Goal: Task Accomplishment & Management: Use online tool/utility

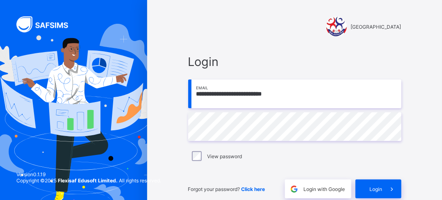
type input "**********"
click at [383, 189] on span "Login" at bounding box center [376, 189] width 13 height 6
click at [208, 159] on div "View password" at bounding box center [294, 156] width 209 height 10
click at [385, 189] on div "Login" at bounding box center [378, 189] width 46 height 19
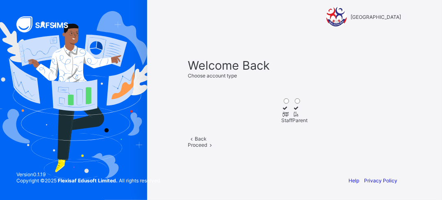
scroll to position [72, 0]
click at [282, 105] on label "Staff" at bounding box center [287, 114] width 11 height 18
click at [310, 142] on div "Proceed" at bounding box center [294, 145] width 213 height 6
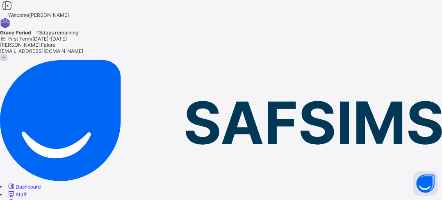
click at [14, 12] on icon at bounding box center [7, 6] width 14 height 12
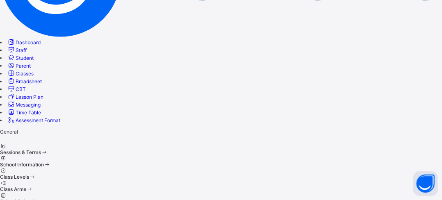
scroll to position [159, 0]
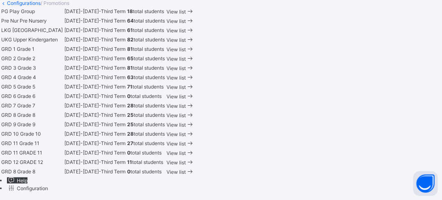
scroll to position [277, 0]
click at [16, 80] on span "GRD 4" at bounding box center [8, 77] width 15 height 6
click at [126, 82] on td "[DATE]-[DATE] - Third Term" at bounding box center [95, 77] width 62 height 9
click at [165, 80] on span "63 total students" at bounding box center [146, 77] width 38 height 6
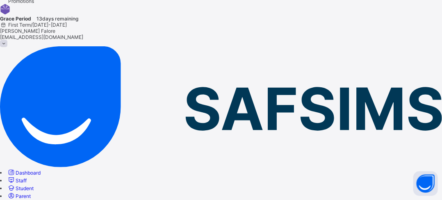
scroll to position [0, 0]
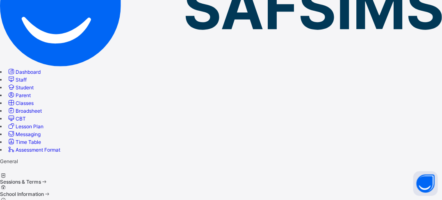
scroll to position [159, 0]
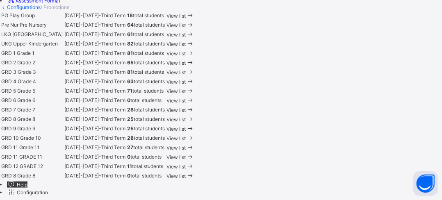
scroll to position [300, 0]
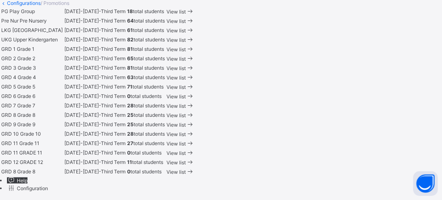
click at [125, 90] on span "Third Term" at bounding box center [113, 87] width 25 height 6
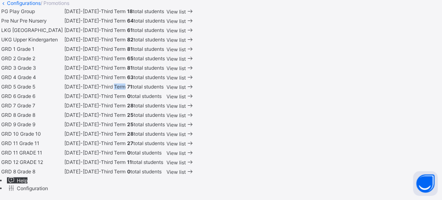
click at [125, 90] on span "Third Term" at bounding box center [113, 87] width 25 height 6
drag, startPoint x: 296, startPoint y: 97, endPoint x: 179, endPoint y: 85, distance: 118.3
click at [179, 85] on tr "GRD 5 Grade [PHONE_NUMBER][DATE][DATE] - Third Term 71 total students View list" at bounding box center [98, 86] width 194 height 9
click at [187, 76] on table "PG Play Group [DATE]-[DATE] - Third Term 18 total students View list Pre Nur Pr…" at bounding box center [98, 91] width 196 height 171
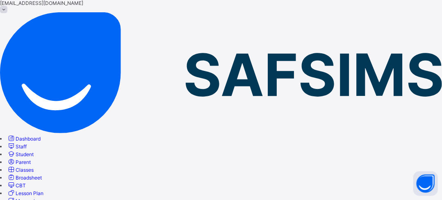
scroll to position [0, 0]
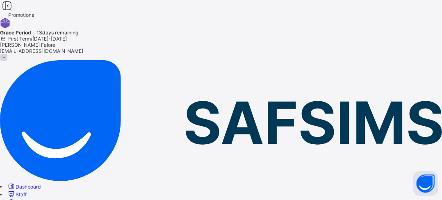
click at [14, 10] on icon at bounding box center [7, 6] width 14 height 12
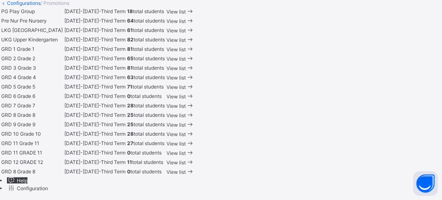
scroll to position [329, 0]
click at [194, 83] on div "View list" at bounding box center [180, 87] width 28 height 8
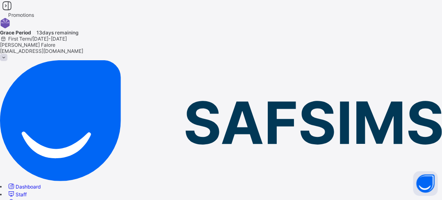
click at [14, 12] on icon at bounding box center [7, 6] width 14 height 12
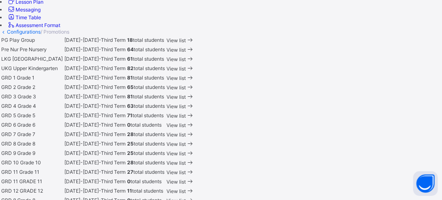
scroll to position [256, 0]
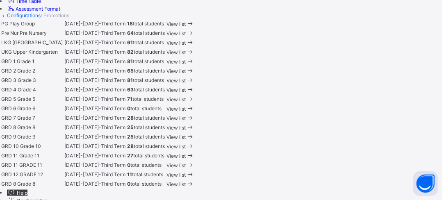
click at [186, 93] on span "View list" at bounding box center [175, 90] width 19 height 6
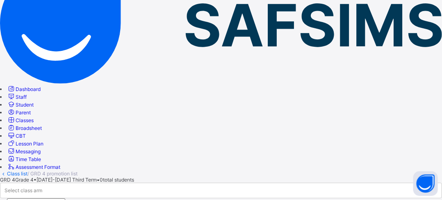
scroll to position [117, 0]
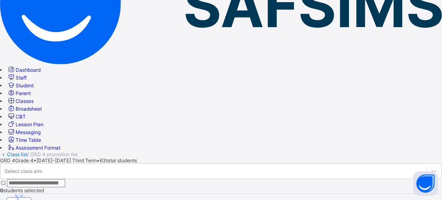
click at [123, 164] on div "Select class arm 0 students selected" at bounding box center [221, 179] width 442 height 30
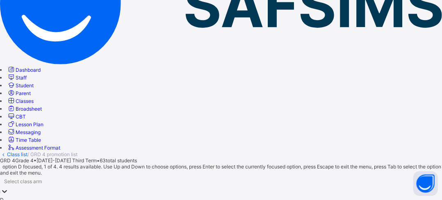
click at [9, 187] on icon at bounding box center [4, 191] width 8 height 8
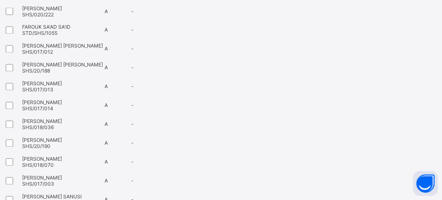
scroll to position [531, 0]
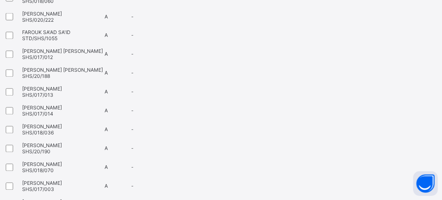
click at [21, 52] on div at bounding box center [11, 54] width 18 height 17
click at [21, 46] on div at bounding box center [11, 54] width 18 height 17
click at [18, 50] on div at bounding box center [11, 55] width 14 height 10
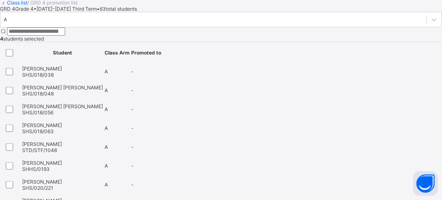
scroll to position [93, 0]
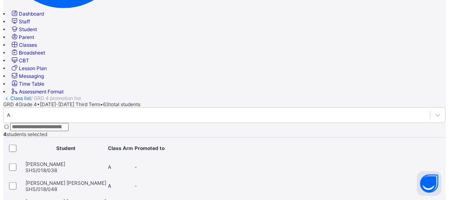
scroll to position [175, 0]
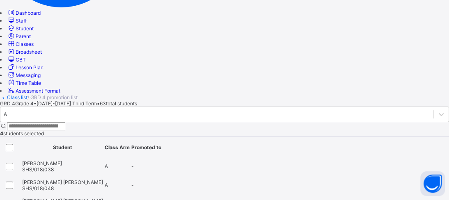
scroll to position [108, 0]
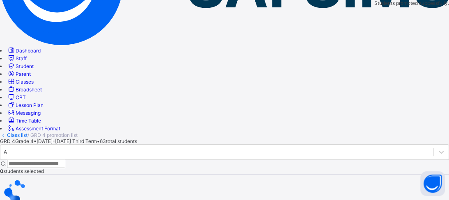
scroll to position [79, 0]
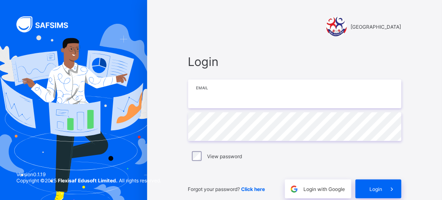
click at [232, 103] on input "email" at bounding box center [294, 94] width 213 height 29
type input "**********"
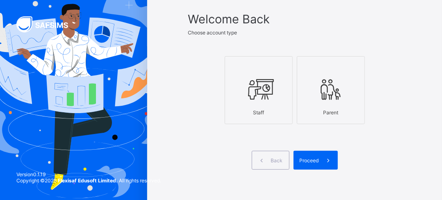
scroll to position [72, 0]
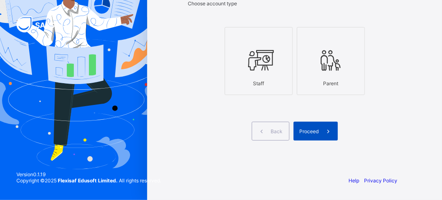
click at [326, 136] on span at bounding box center [328, 131] width 19 height 19
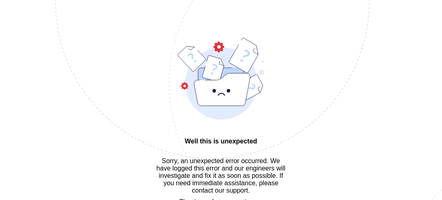
scroll to position [25, 0]
